Goal: Task Accomplishment & Management: Check status

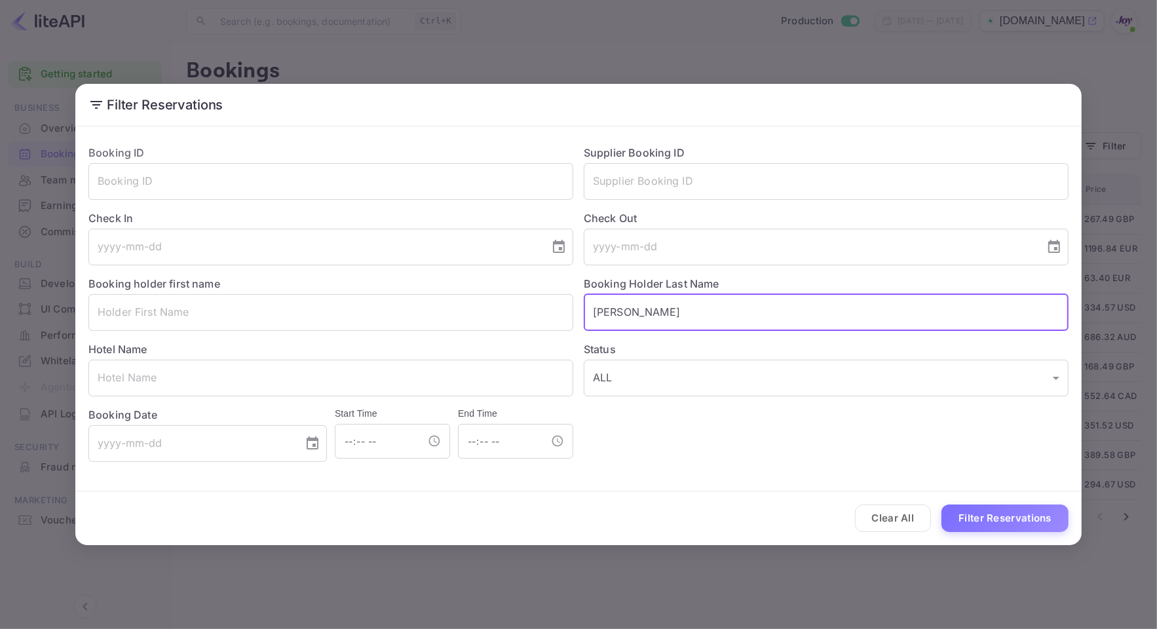
click at [668, 321] on input "[PERSON_NAME]" at bounding box center [826, 312] width 485 height 37
drag, startPoint x: 645, startPoint y: 318, endPoint x: 1058, endPoint y: 493, distance: 448.2
click at [437, 337] on div "Booking ID ​ Supplier Booking ID ​ Check In ​ Check Out ​ Booking holder first …" at bounding box center [573, 298] width 990 height 328
paste input "Kunstler"
type input "Kunstler"
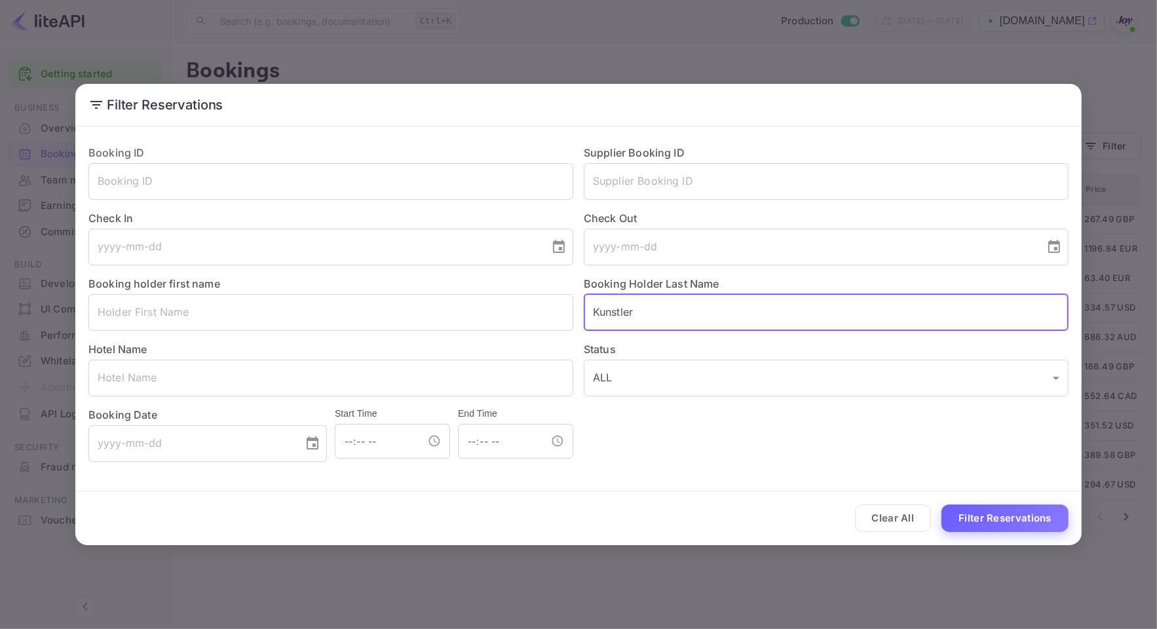
click at [1007, 511] on button "Filter Reservations" at bounding box center [1004, 518] width 127 height 28
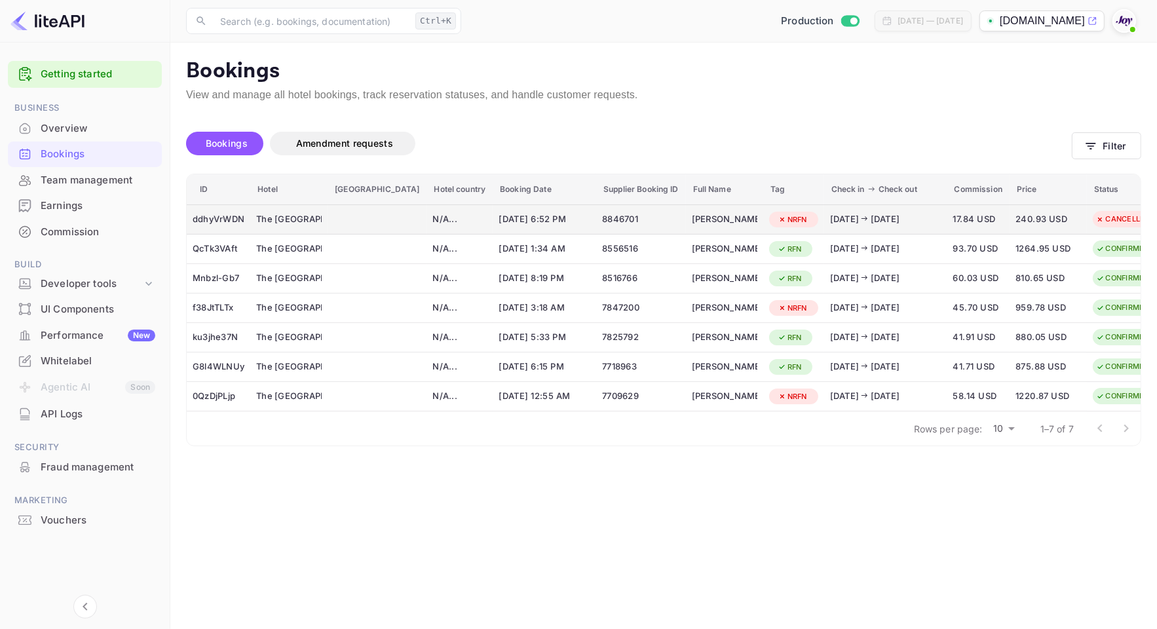
click at [686, 231] on td "[PERSON_NAME]" at bounding box center [724, 219] width 77 height 30
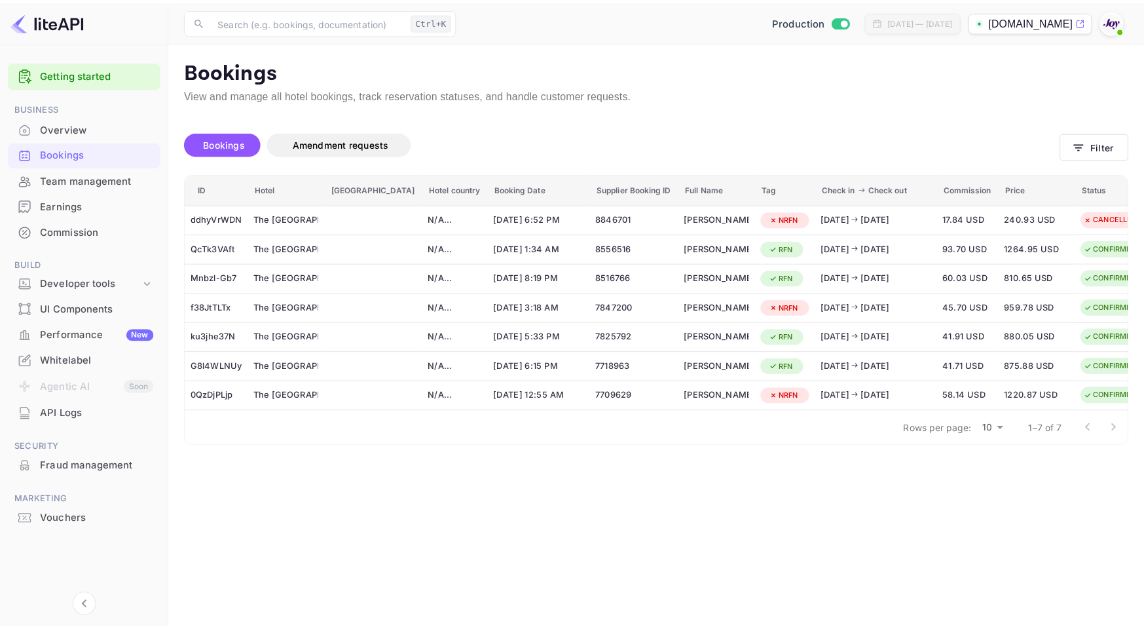
scroll to position [296, 0]
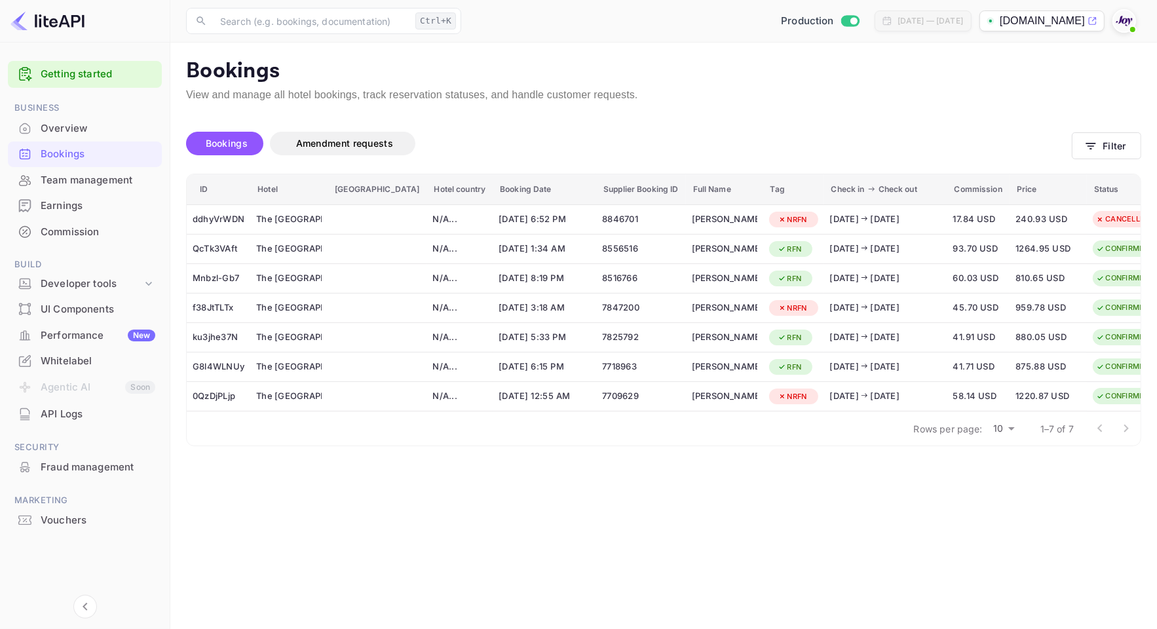
drag, startPoint x: 662, startPoint y: 357, endPoint x: 721, endPoint y: 355, distance: 59.6
click at [863, 359] on div at bounding box center [578, 314] width 1157 height 629
click at [1124, 148] on button "Filter" at bounding box center [1106, 145] width 69 height 27
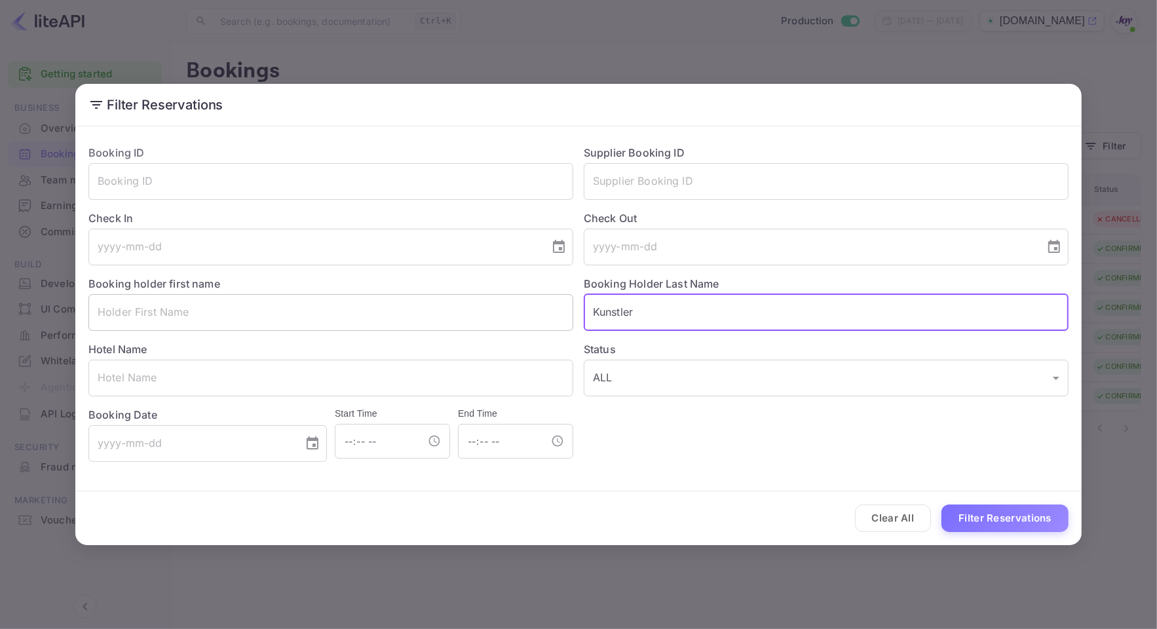
drag, startPoint x: 670, startPoint y: 309, endPoint x: 333, endPoint y: 298, distance: 337.5
click at [333, 298] on div "Booking ID ​ Supplier Booking ID ​ Check In ​ Check Out ​ Booking holder first …" at bounding box center [573, 298] width 990 height 328
paste input "[PERSON_NAME]"
type input "[PERSON_NAME]"
click at [985, 506] on button "Filter Reservations" at bounding box center [1004, 518] width 127 height 28
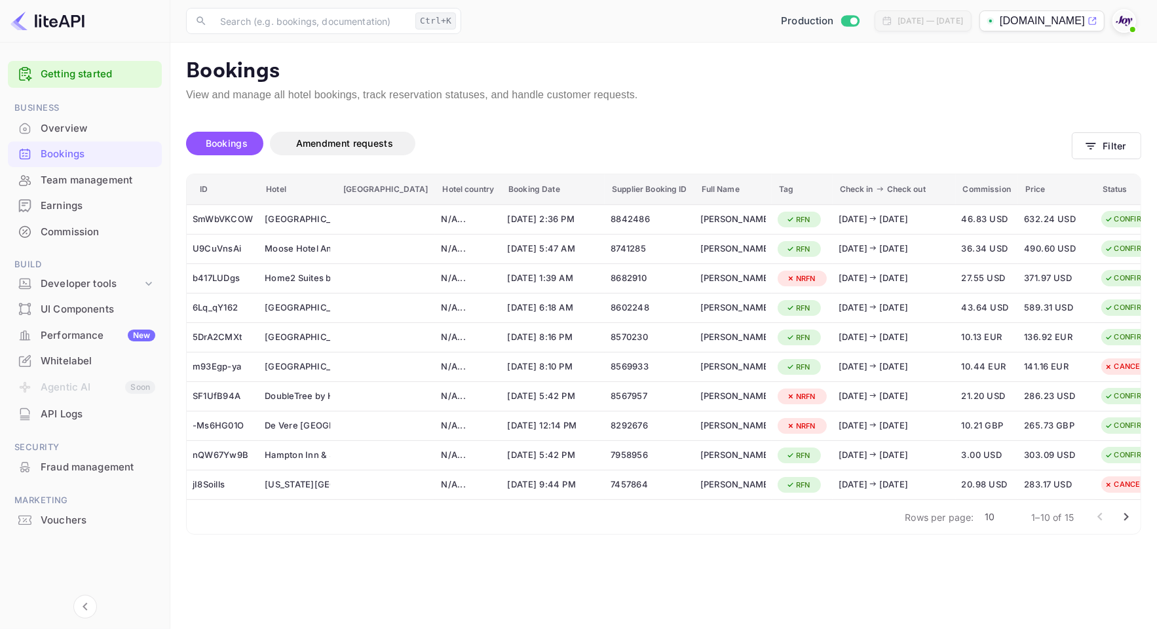
click at [991, 524] on body "Getting started Business Overview Bookings Team management Earnings Commission …" at bounding box center [578, 338] width 1157 height 676
type input "25"
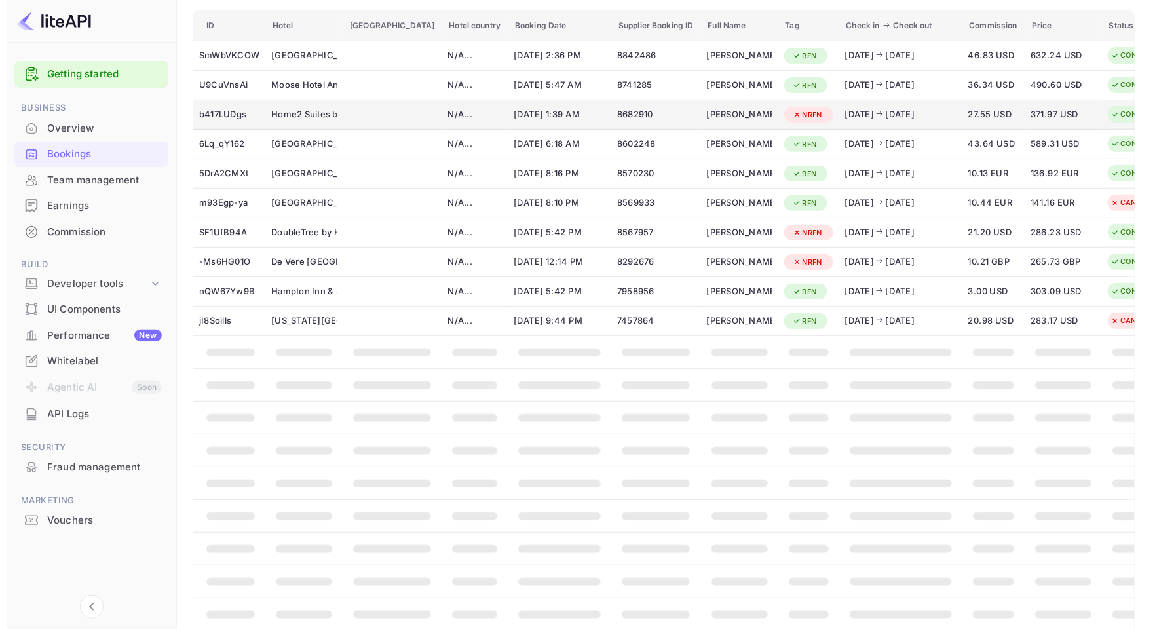
scroll to position [0, 0]
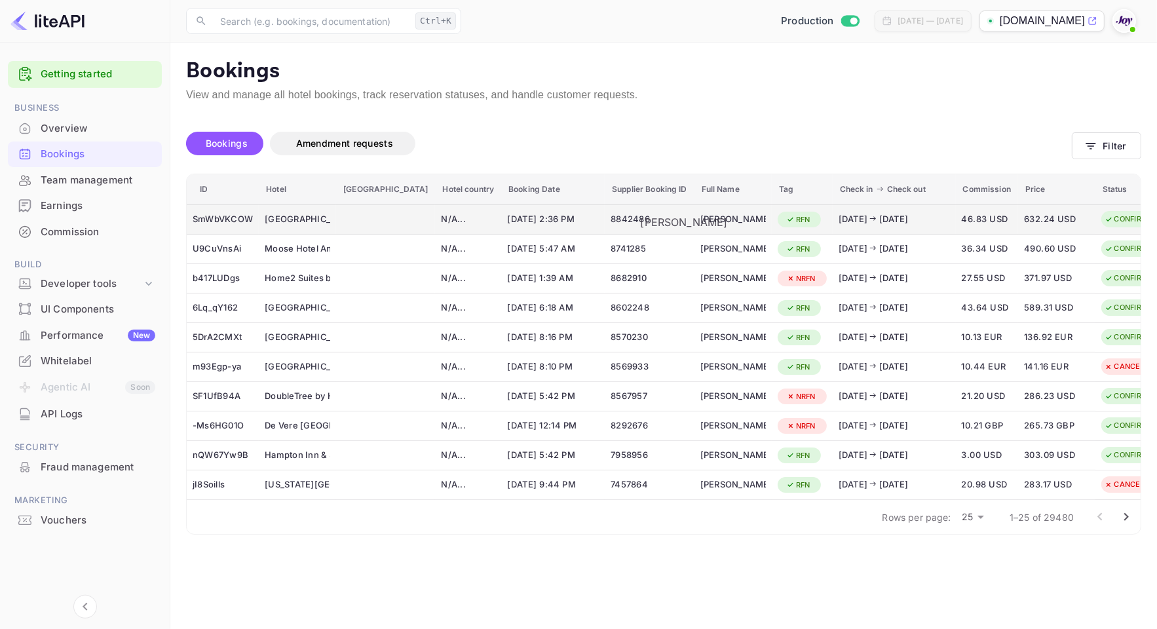
click at [700, 214] on div "[PERSON_NAME]" at bounding box center [733, 219] width 66 height 21
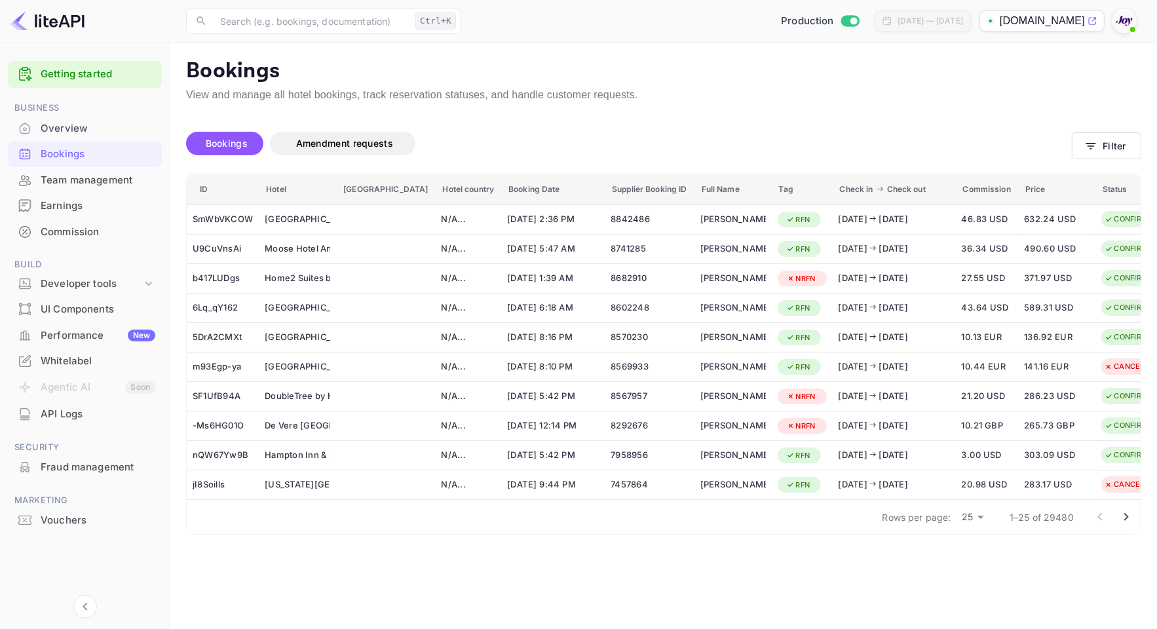
scroll to position [291, 0]
click at [902, 81] on div at bounding box center [578, 314] width 1157 height 629
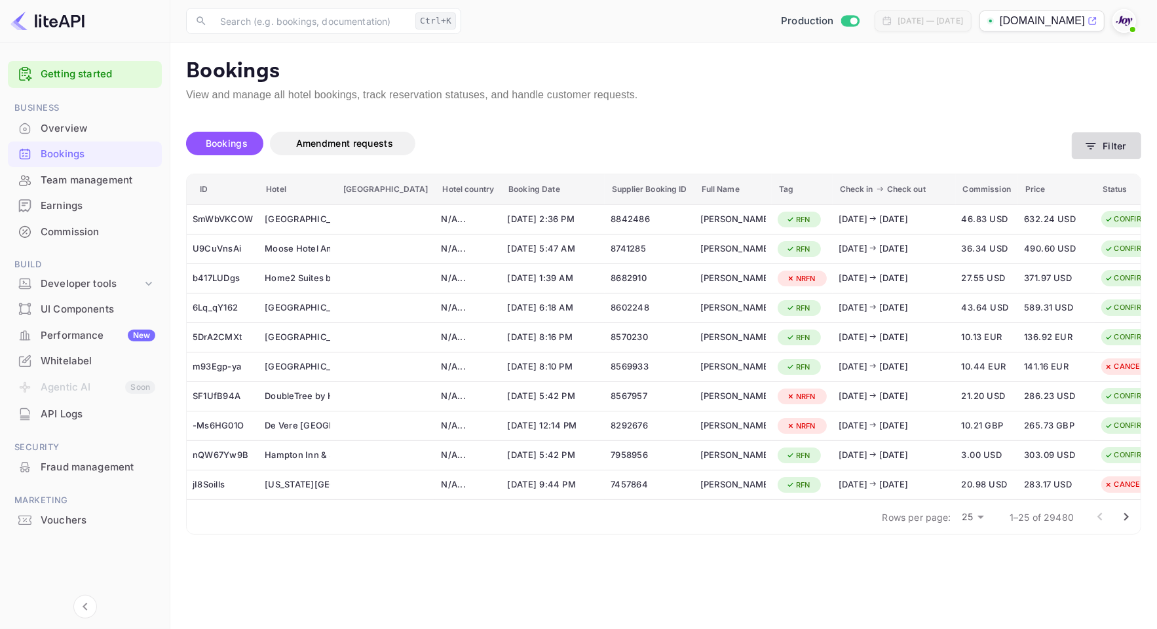
click at [1098, 152] on button "Filter" at bounding box center [1106, 145] width 69 height 27
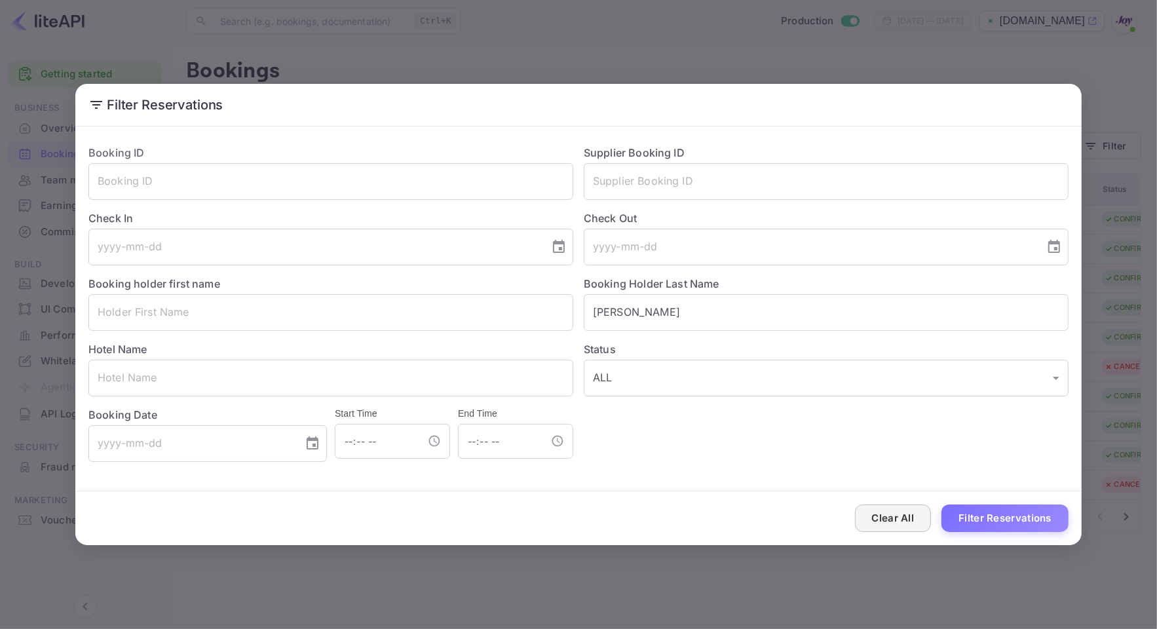
click at [915, 521] on button "Clear All" at bounding box center [893, 518] width 77 height 28
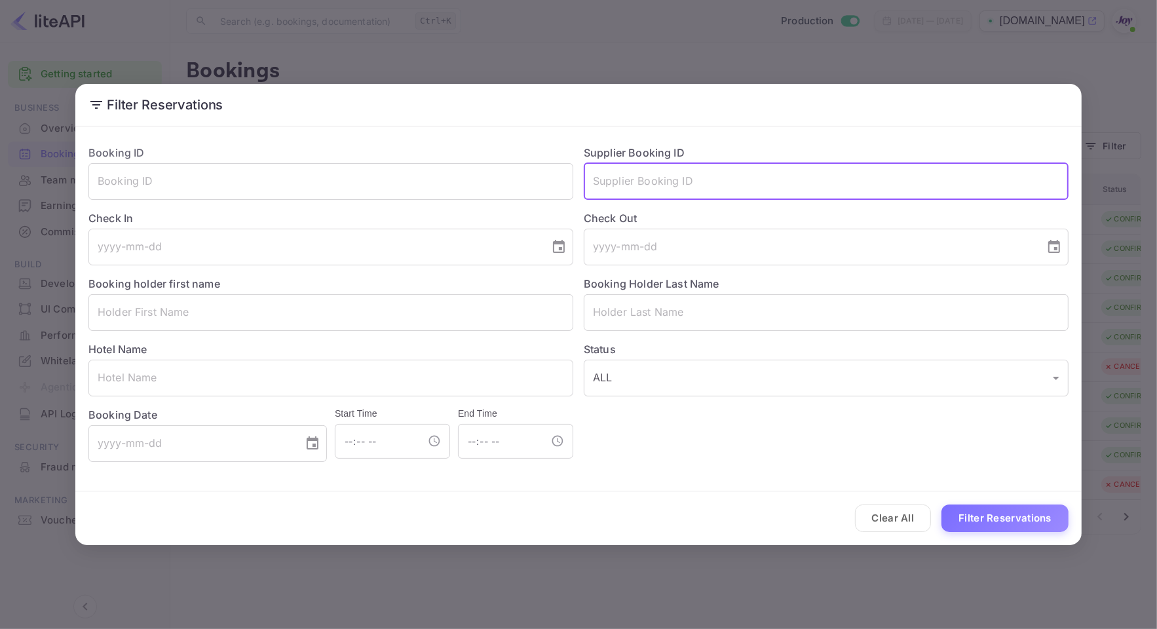
click at [660, 193] on input "text" at bounding box center [826, 181] width 485 height 37
paste input "8816256"
type input "8816256"
click at [1000, 506] on button "Filter Reservations" at bounding box center [1004, 518] width 127 height 28
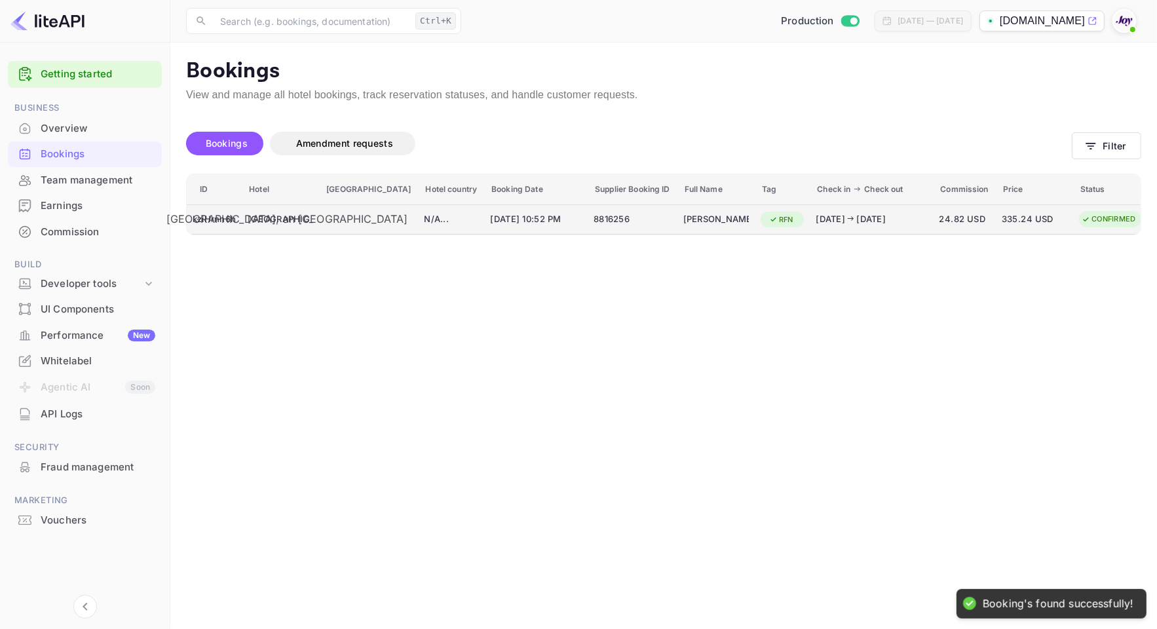
click at [255, 212] on div "[GEOGRAPHIC_DATA], an [GEOGRAPHIC_DATA]" at bounding box center [281, 219] width 66 height 21
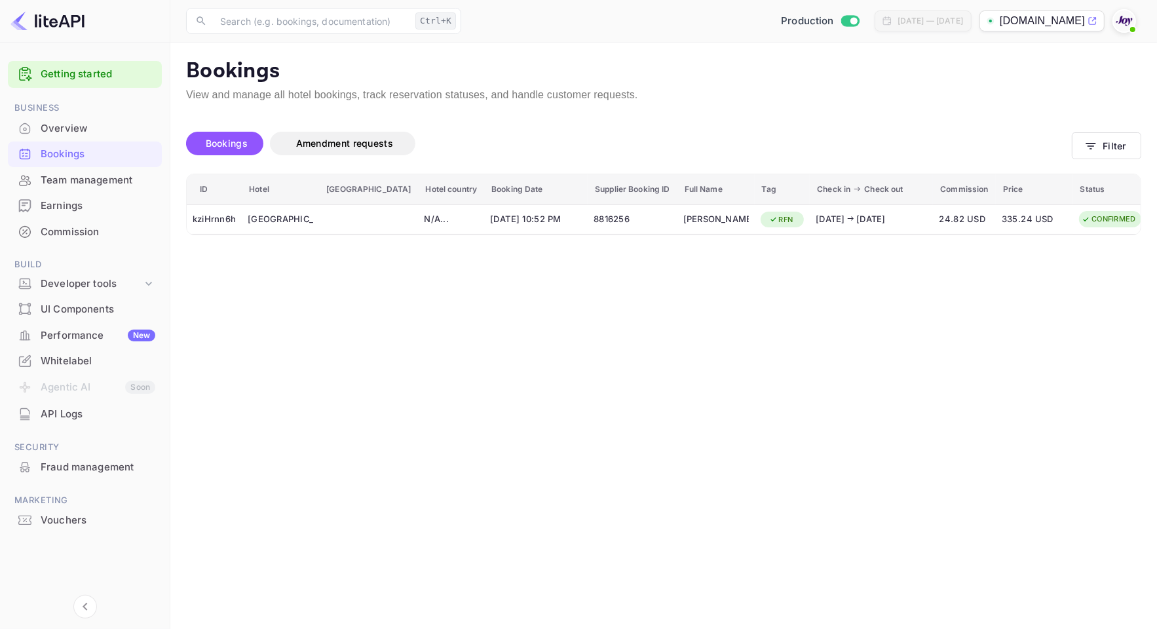
click at [840, 286] on div at bounding box center [578, 314] width 1157 height 629
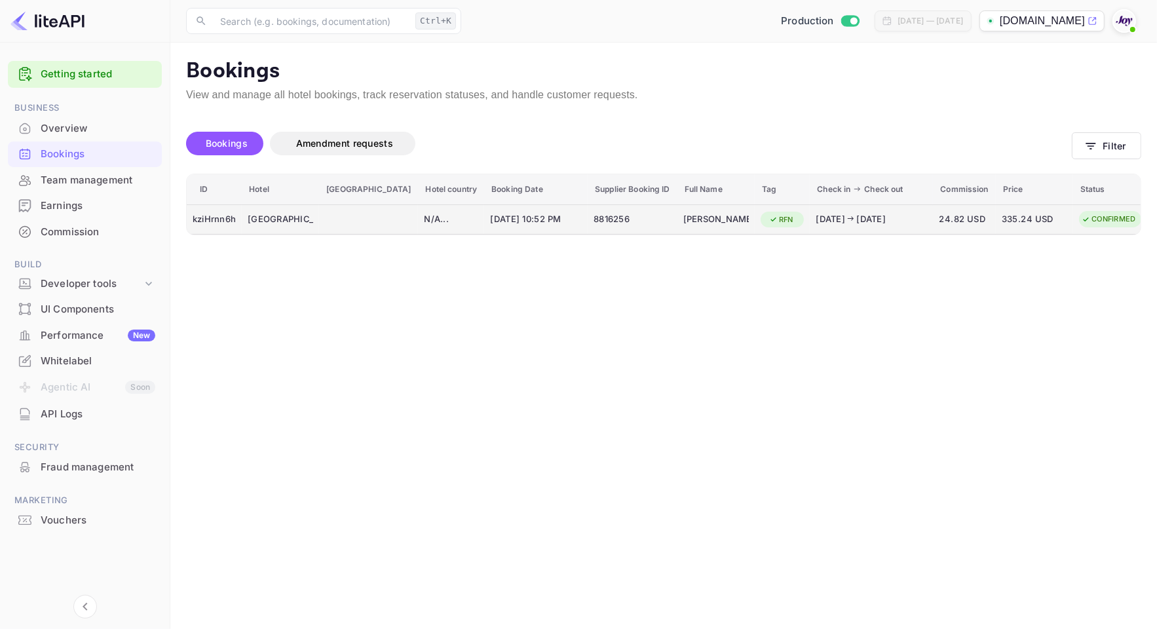
click at [593, 229] on div "8816256" at bounding box center [631, 219] width 77 height 21
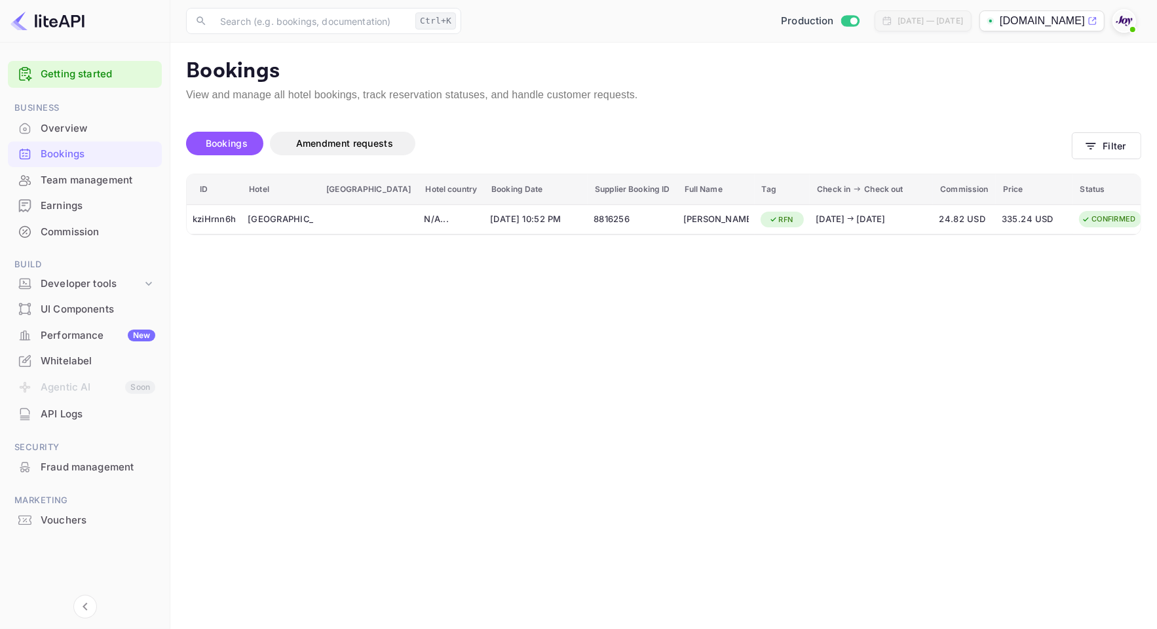
click at [850, 120] on div at bounding box center [578, 314] width 1157 height 629
click at [1095, 162] on div "Bookings Amendment requests Filter" at bounding box center [663, 146] width 955 height 55
click at [1099, 141] on button "Filter" at bounding box center [1106, 145] width 69 height 27
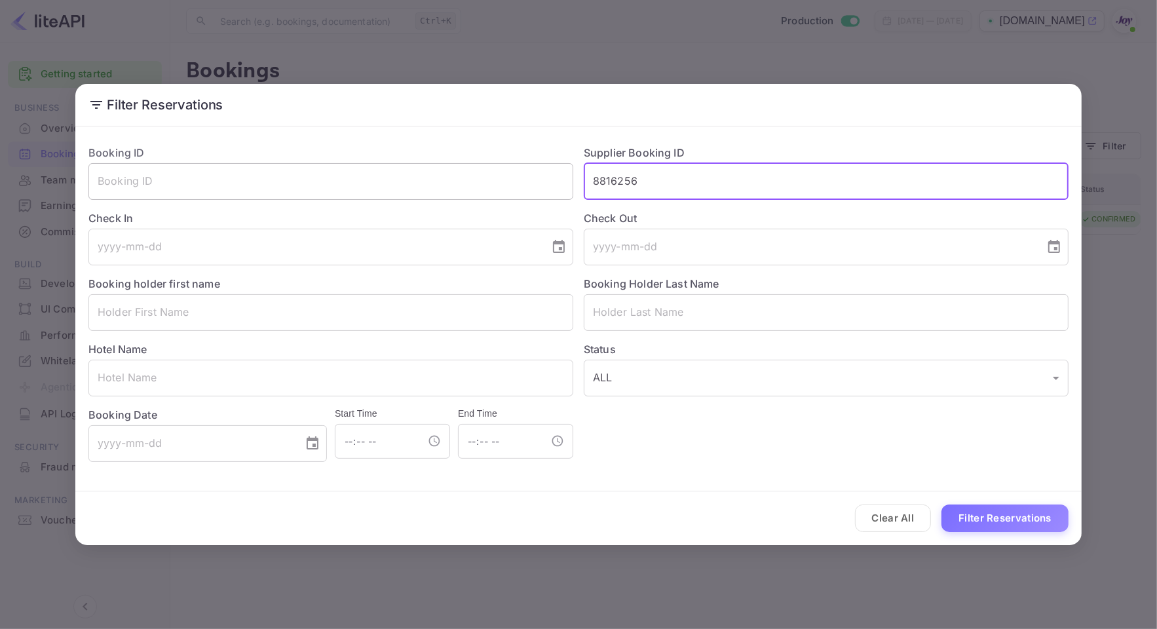
click at [452, 174] on div "Booking ID ​ Supplier Booking ID 8816256 ​ Check In ​ Check Out ​ Booking holde…" at bounding box center [573, 298] width 990 height 328
click at [647, 299] on input "text" at bounding box center [826, 312] width 485 height 37
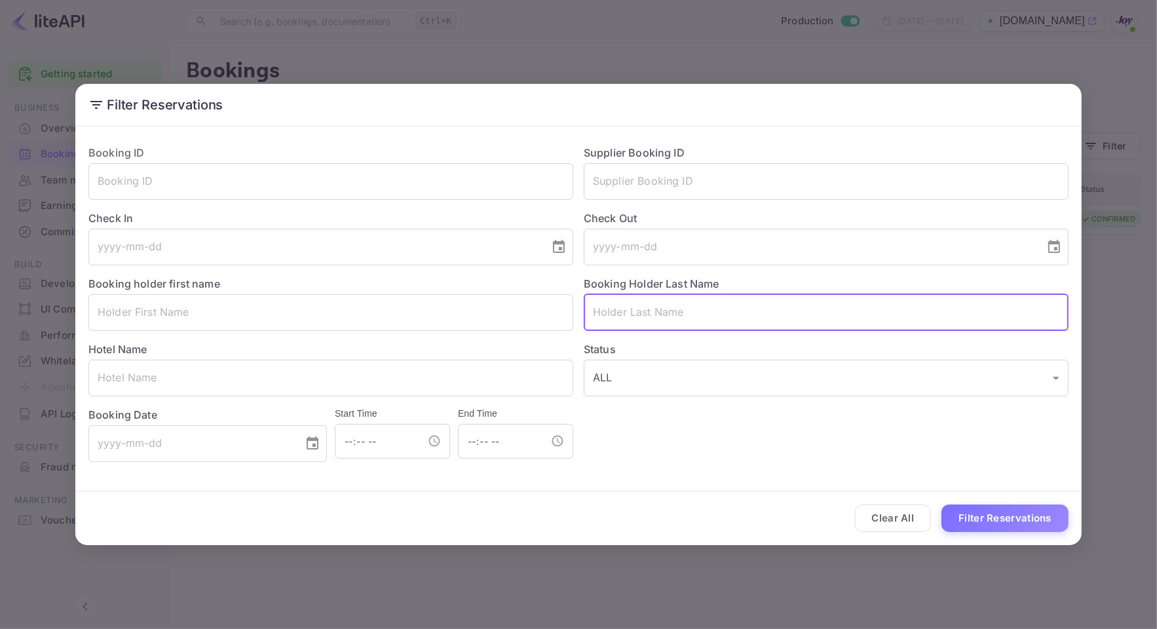
paste input "[PERSON_NAME]"
type input "[PERSON_NAME]"
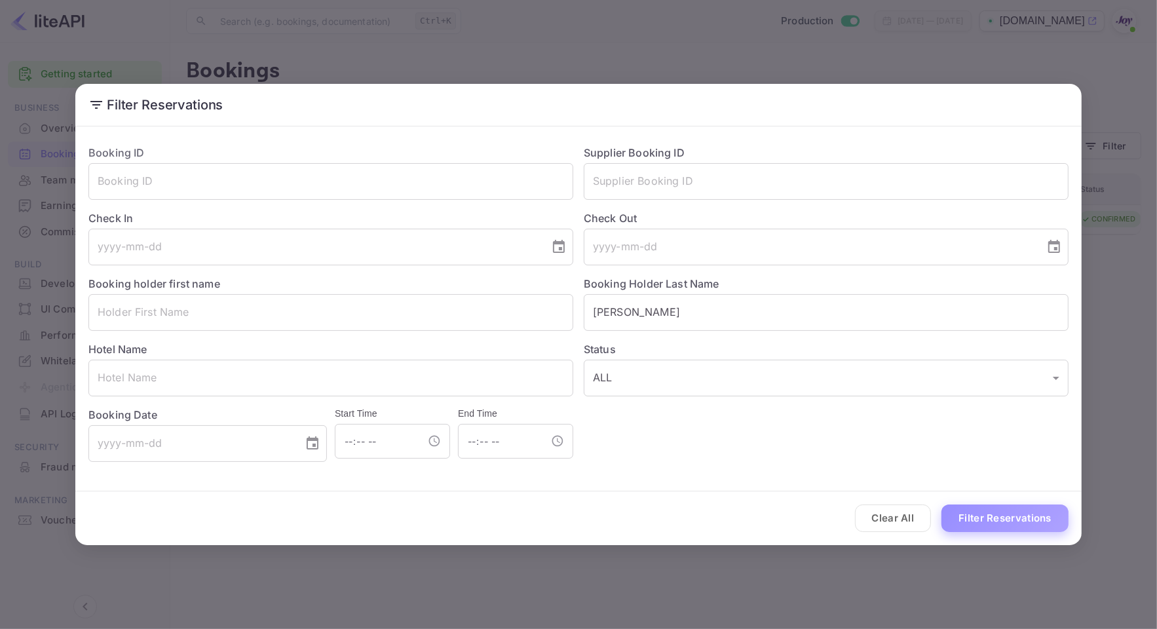
click at [1021, 516] on button "Filter Reservations" at bounding box center [1004, 518] width 127 height 28
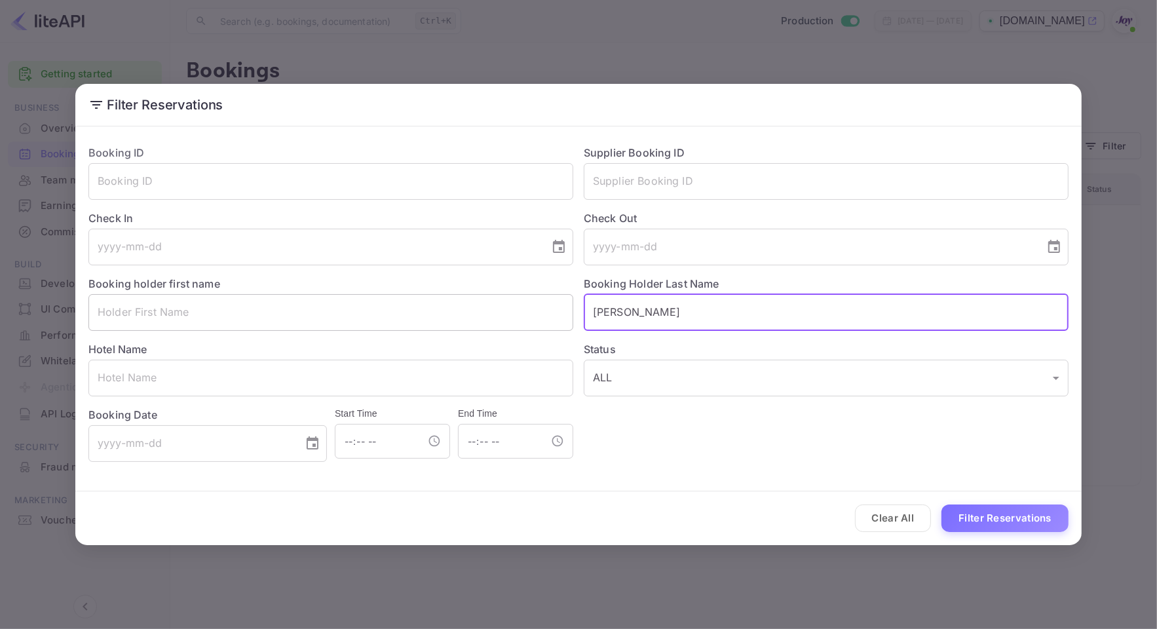
drag, startPoint x: 658, startPoint y: 315, endPoint x: 444, endPoint y: 326, distance: 214.5
click at [444, 326] on div "Booking ID ​ Supplier Booking ID ​ Check In ​ Check Out ​ Booking holder first …" at bounding box center [573, 298] width 990 height 328
click at [666, 188] on input "text" at bounding box center [826, 181] width 485 height 37
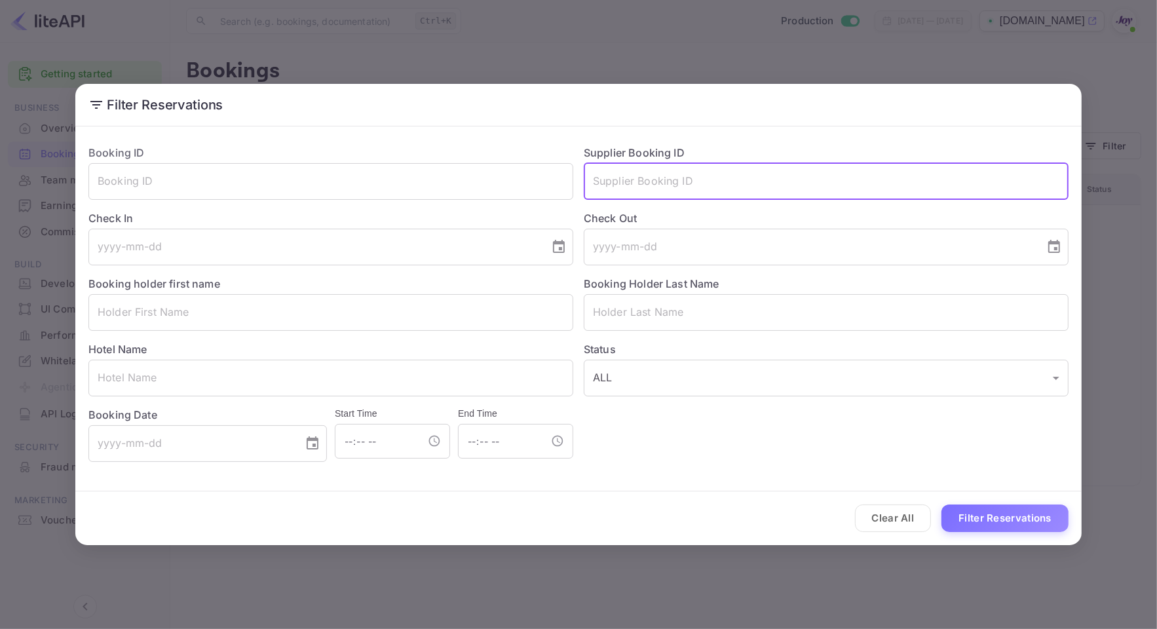
paste input "8846701"
type input "8846701"
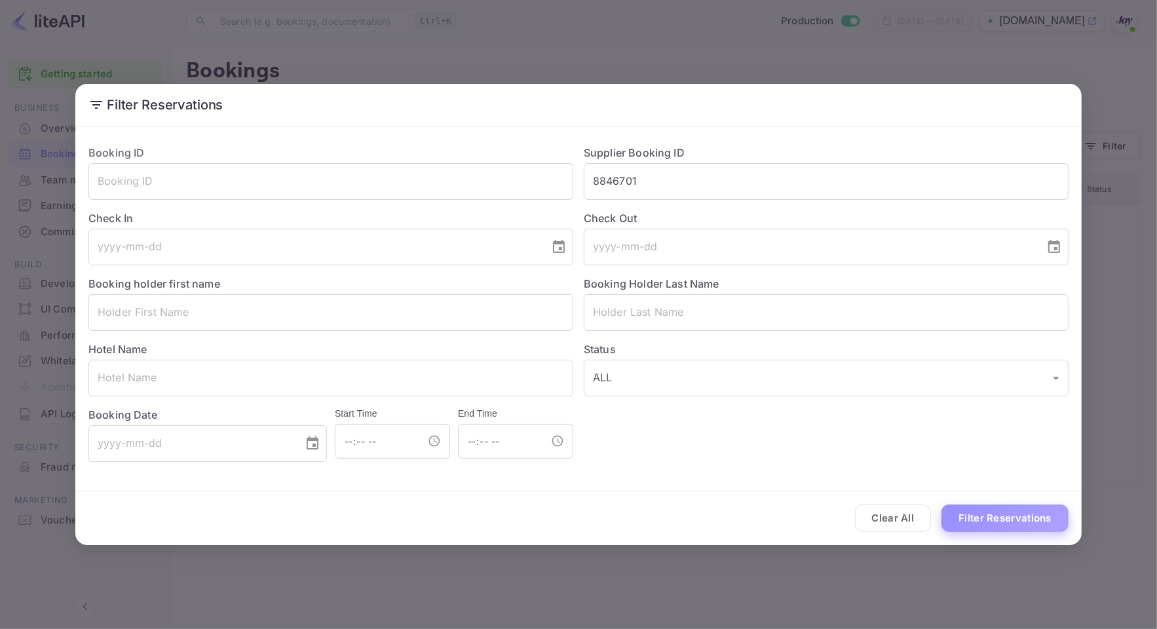
click at [1000, 516] on button "Filter Reservations" at bounding box center [1004, 518] width 127 height 28
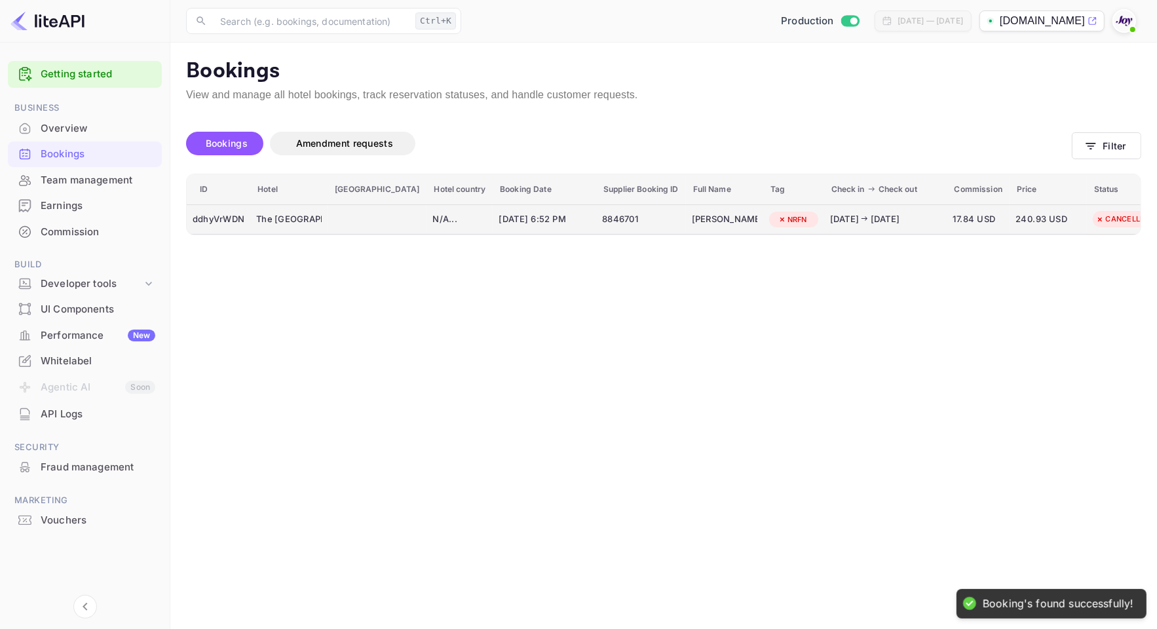
click at [345, 217] on div "booking table" at bounding box center [376, 219] width 87 height 21
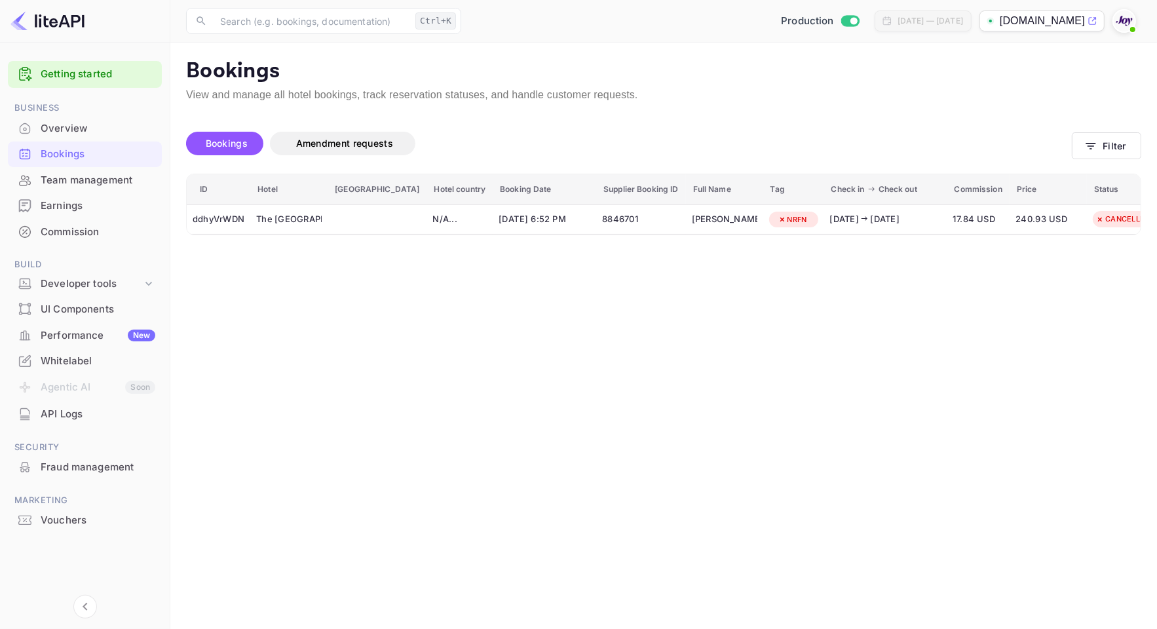
scroll to position [296, 0]
drag, startPoint x: 647, startPoint y: 345, endPoint x: 737, endPoint y: 354, distance: 90.2
click at [827, 233] on div at bounding box center [578, 314] width 1157 height 629
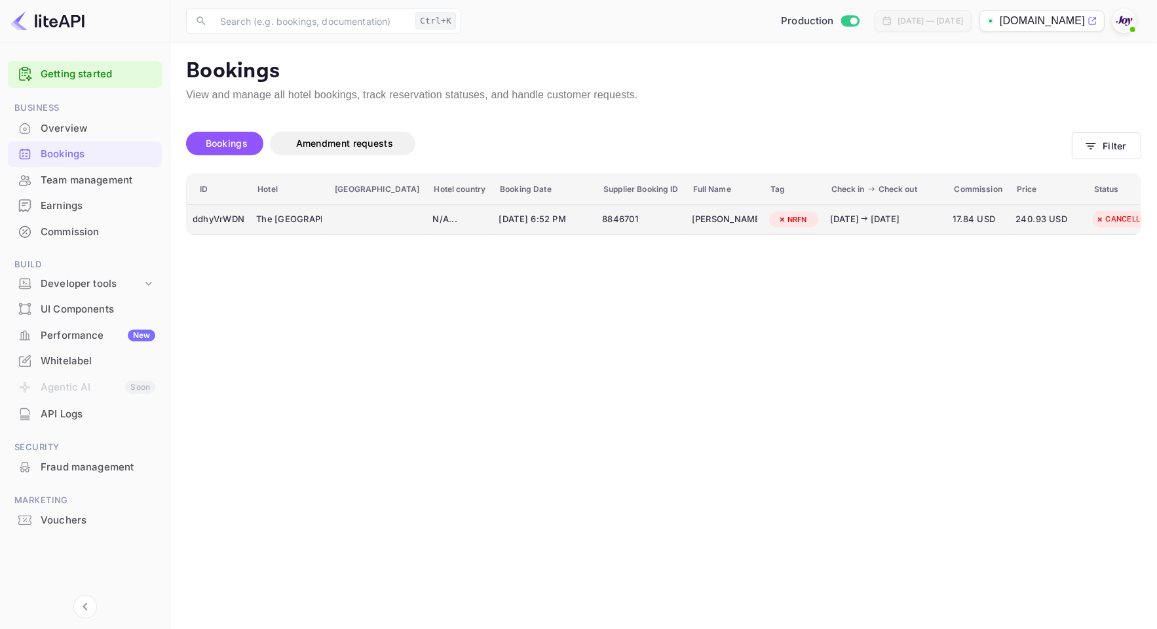
click at [551, 225] on td "[DATE] 6:52 PM" at bounding box center [544, 219] width 103 height 30
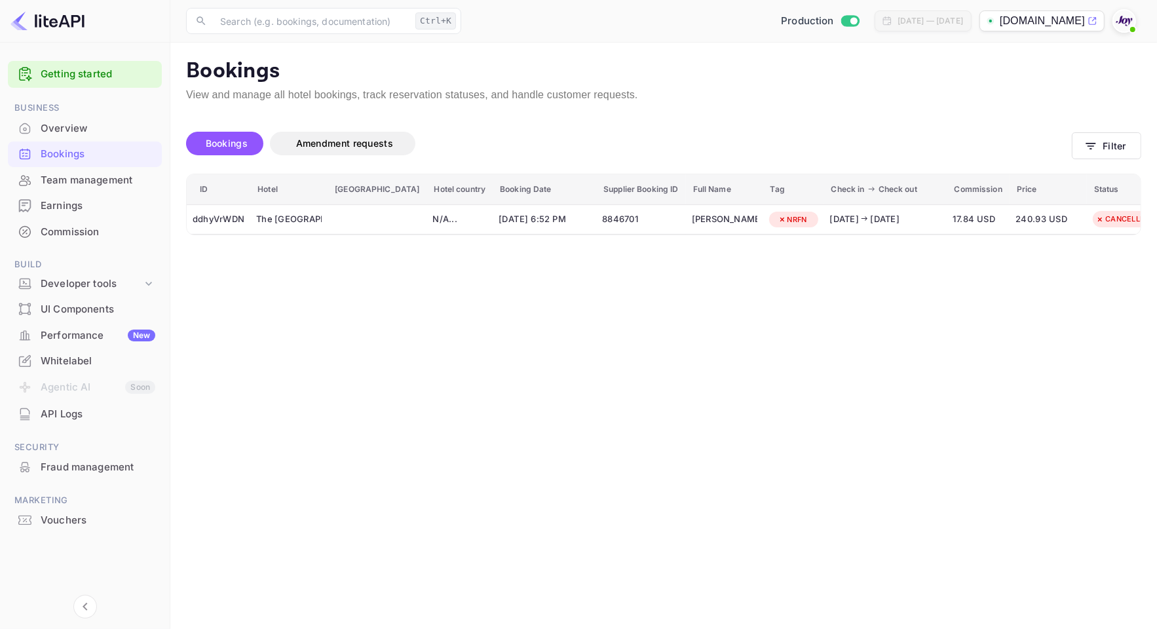
copy div "Kunstler"
click at [368, 254] on div at bounding box center [578, 314] width 1157 height 629
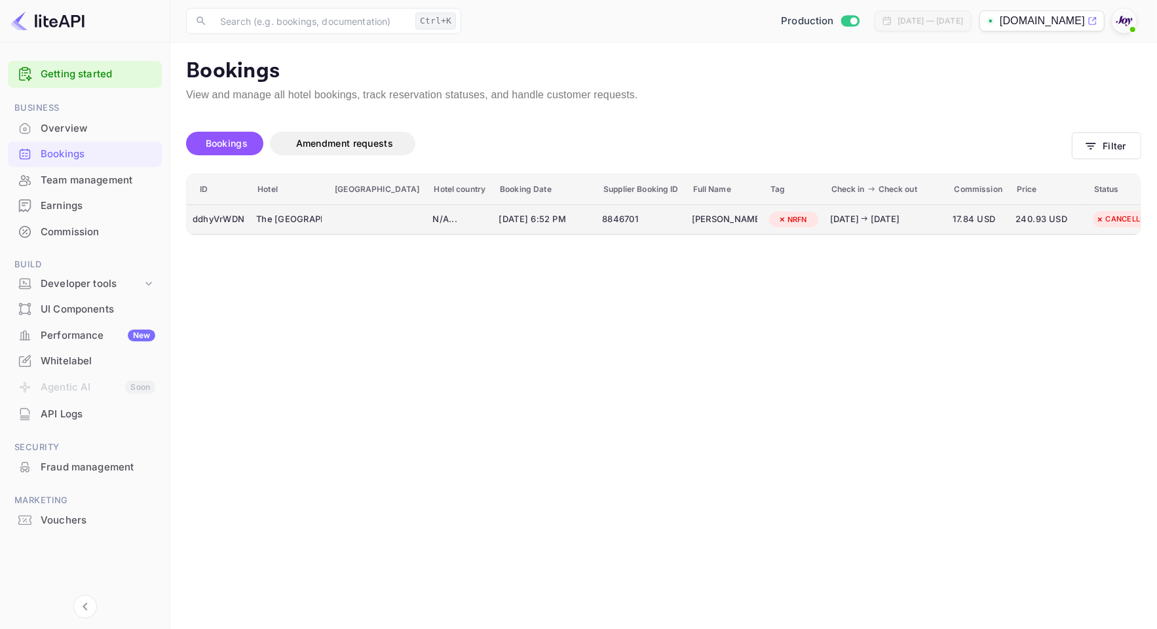
click at [508, 220] on span "[DATE] 6:52 PM" at bounding box center [544, 219] width 92 height 14
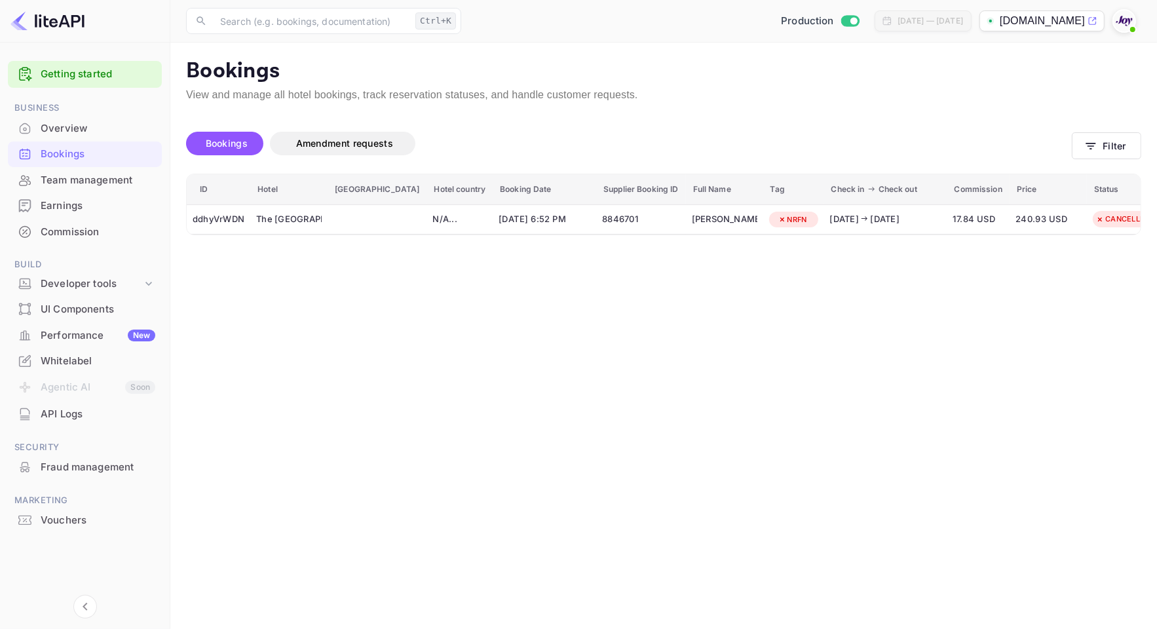
drag, startPoint x: 666, startPoint y: 208, endPoint x: 739, endPoint y: 208, distance: 73.4
copy div "ddhyVrWDN"
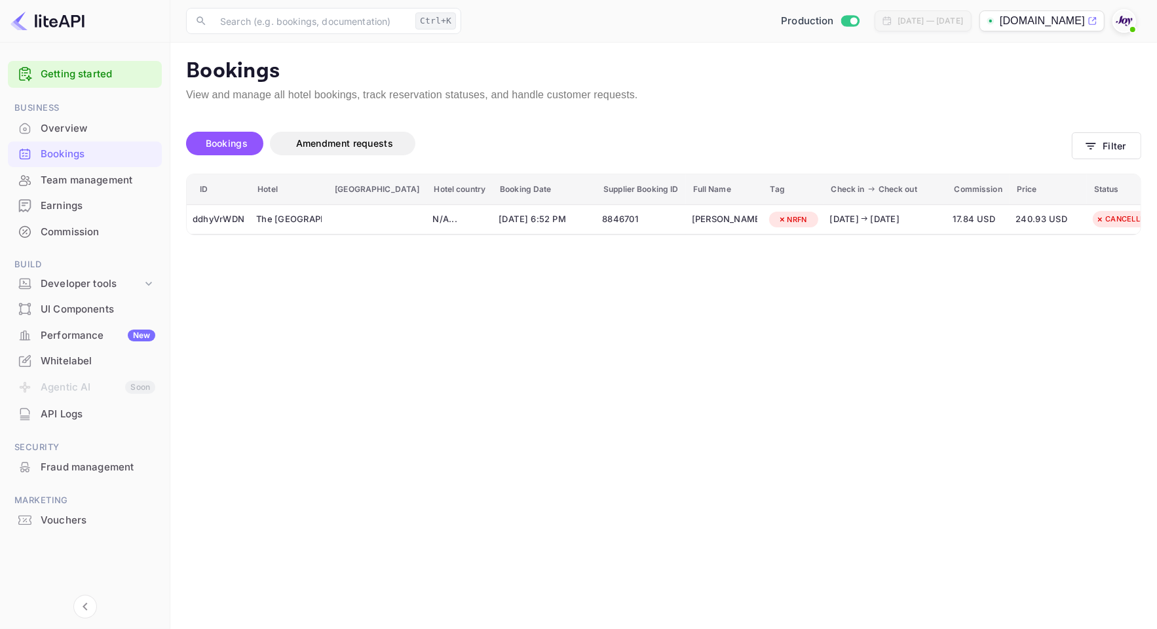
copy div "Kunstler"
drag, startPoint x: 657, startPoint y: 354, endPoint x: 735, endPoint y: 345, distance: 78.5
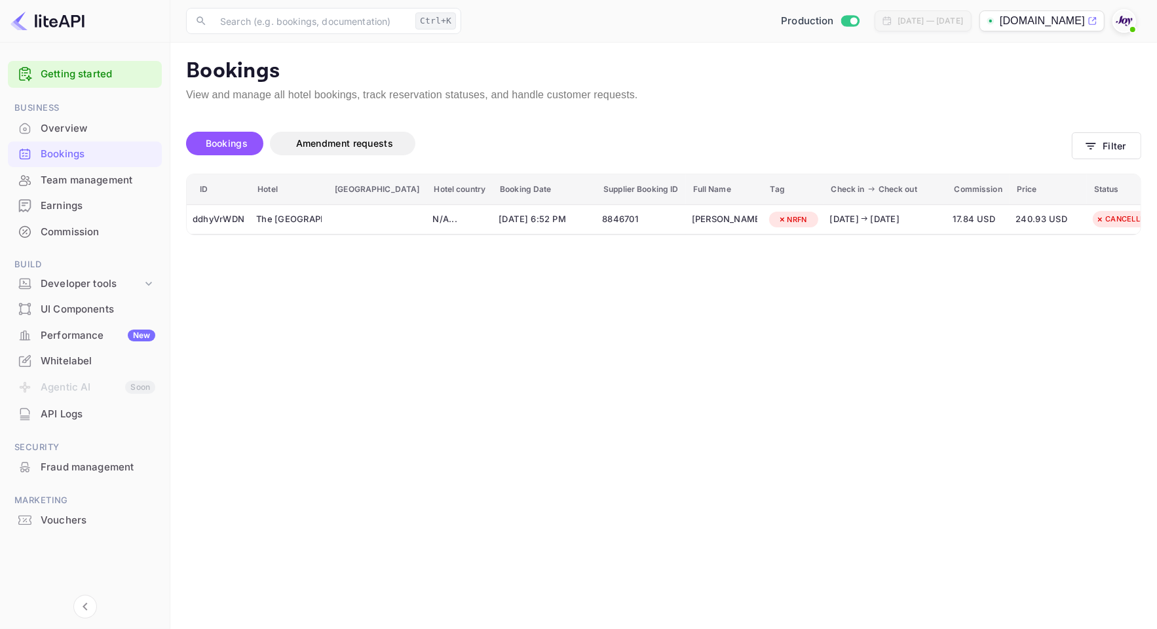
click at [1114, 14] on div at bounding box center [578, 314] width 1157 height 629
click at [1096, 155] on button "Filter" at bounding box center [1106, 145] width 69 height 27
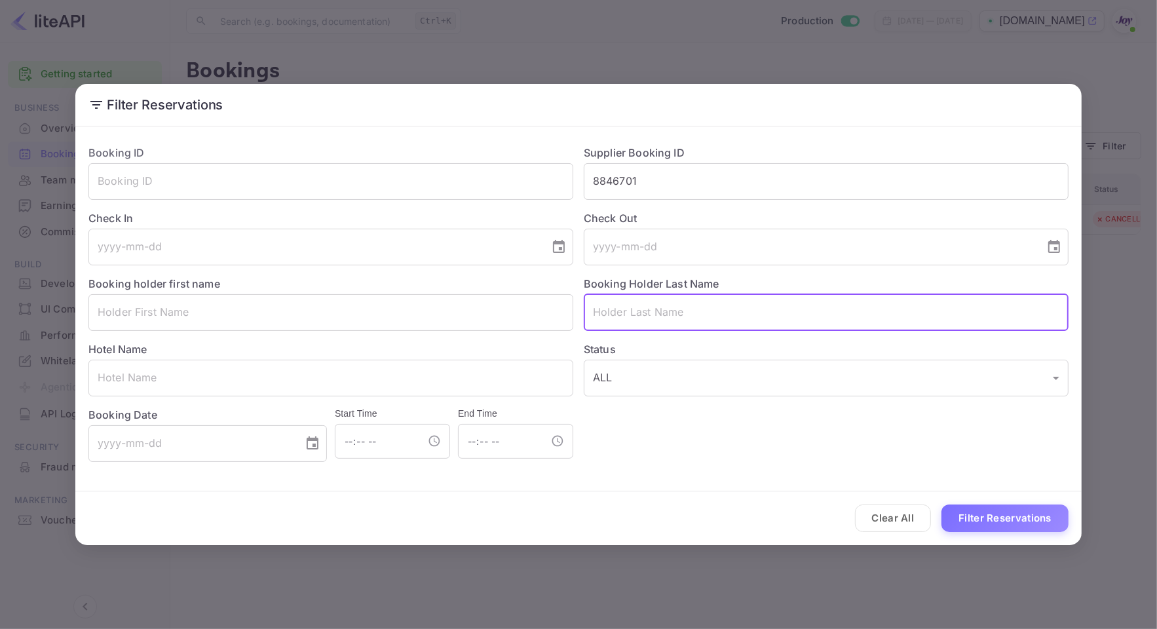
click at [685, 312] on input "text" at bounding box center [826, 312] width 485 height 37
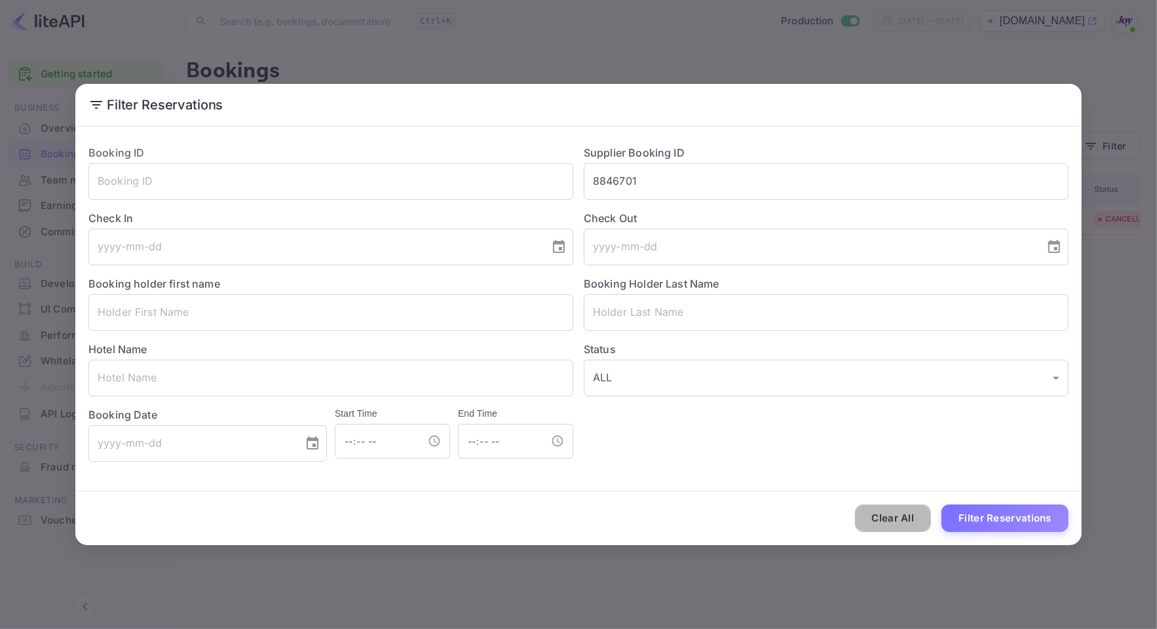
click at [898, 521] on button "Clear All" at bounding box center [893, 518] width 77 height 28
click at [751, 334] on div "Status ALL ALL ​" at bounding box center [820, 364] width 495 height 66
click at [765, 305] on input "text" at bounding box center [826, 312] width 485 height 37
paste input "[PERSON_NAME]"
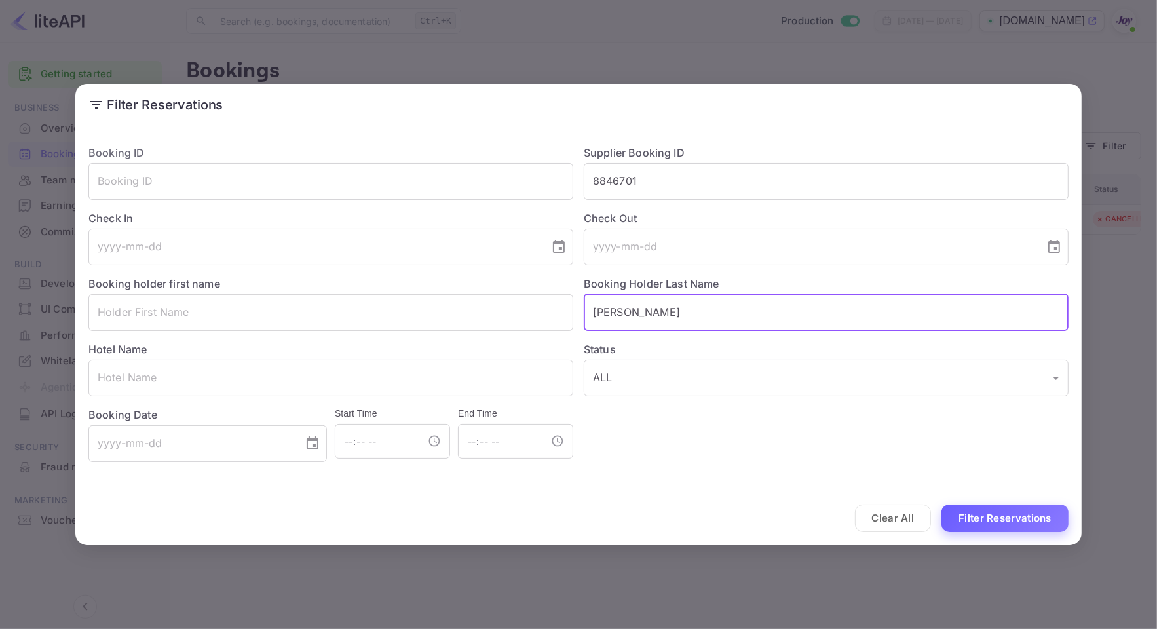
type input "[PERSON_NAME]"
click at [1004, 508] on button "Filter Reservations" at bounding box center [1004, 518] width 127 height 28
drag, startPoint x: 669, startPoint y: 312, endPoint x: 489, endPoint y: 321, distance: 181.0
click at [489, 321] on div "Booking ID ​ Supplier Booking ID 8846701 ​ Check In ​ Check Out ​ Booking holde…" at bounding box center [573, 298] width 990 height 328
click at [707, 175] on input "8846701" at bounding box center [826, 181] width 485 height 37
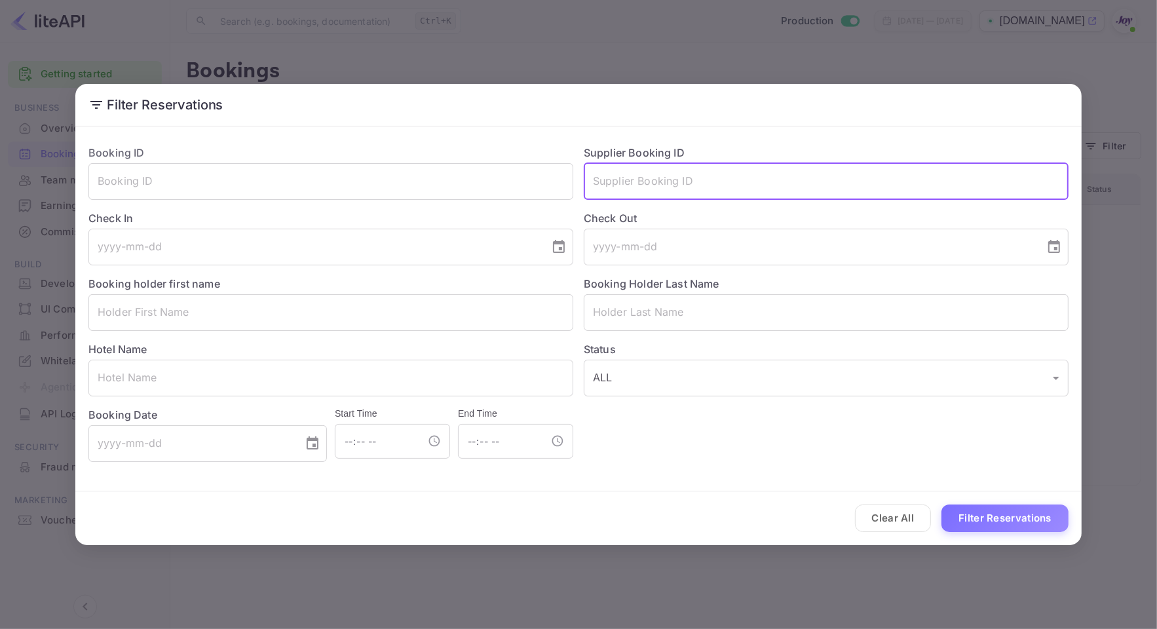
paste input "8816256"
type input "8816256"
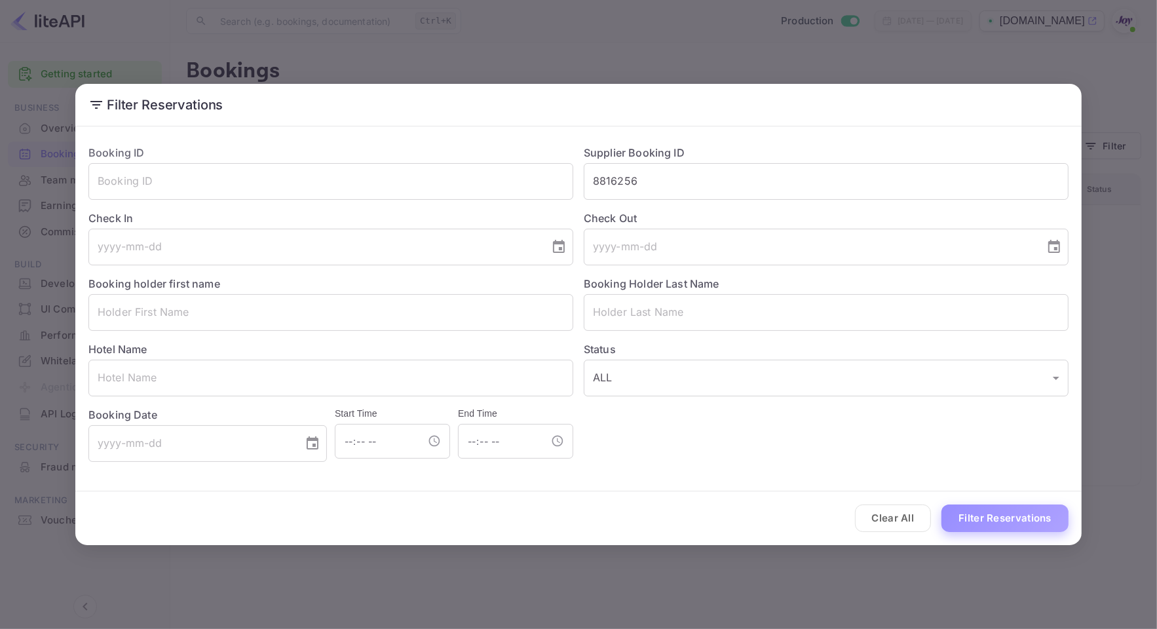
click at [992, 508] on button "Filter Reservations" at bounding box center [1004, 518] width 127 height 28
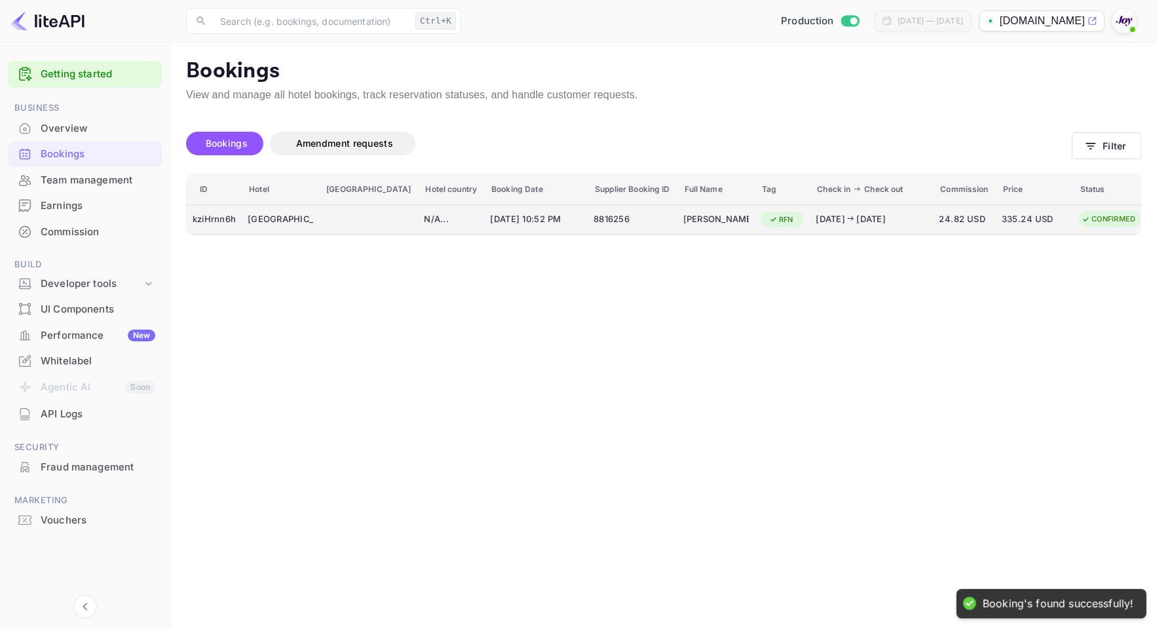
click at [605, 226] on div "8816256" at bounding box center [631, 219] width 77 height 21
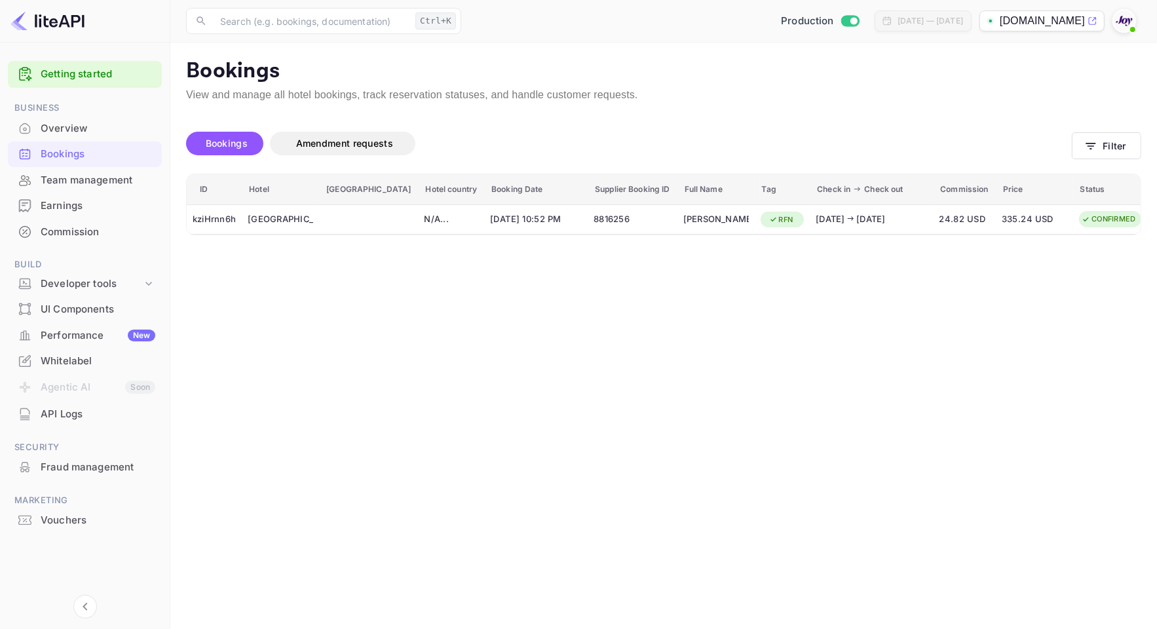
drag, startPoint x: 683, startPoint y: 205, endPoint x: 748, endPoint y: 204, distance: 65.5
drag, startPoint x: 656, startPoint y: 309, endPoint x: 735, endPoint y: 309, distance: 78.6
copy div "[PERSON_NAME]"
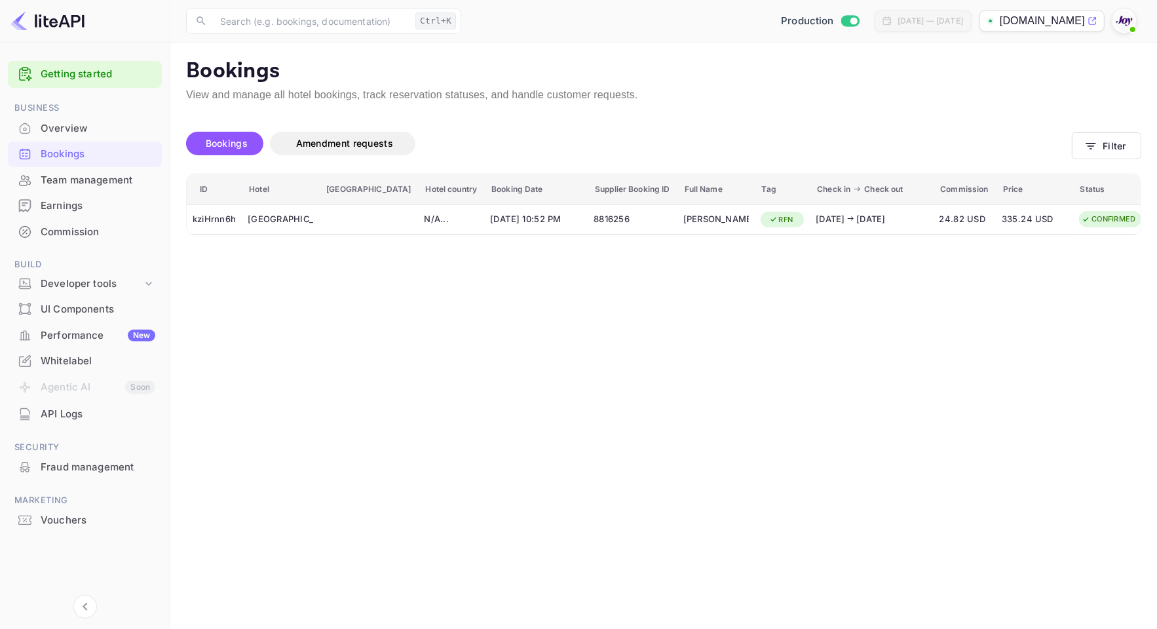
scroll to position [291, 0]
